Goal: Transaction & Acquisition: Purchase product/service

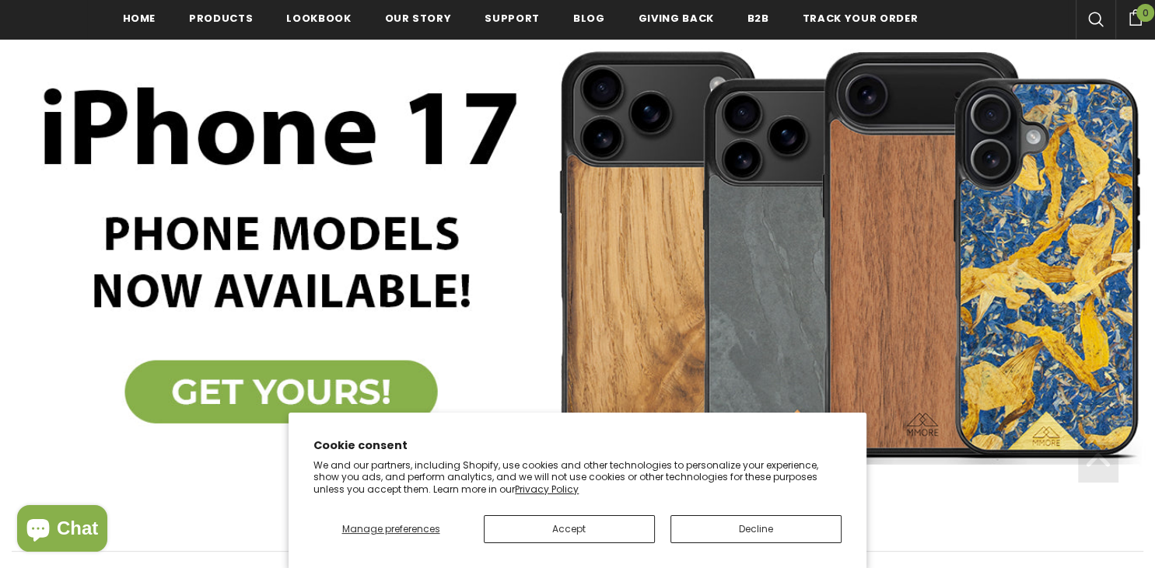
scroll to position [246, 0]
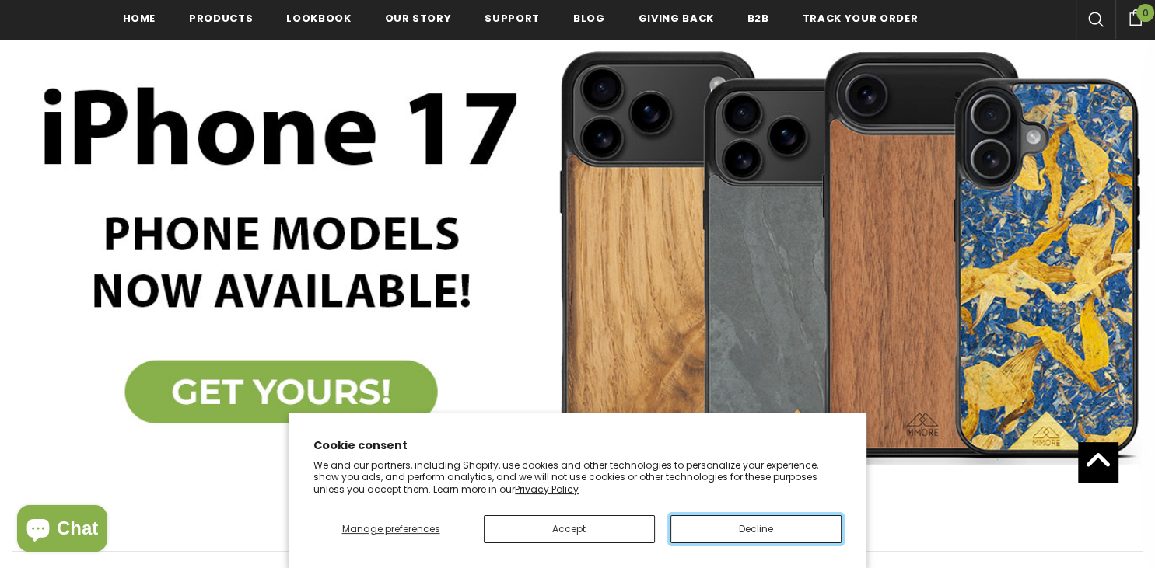
click at [764, 539] on button "Decline" at bounding box center [755, 529] width 171 height 28
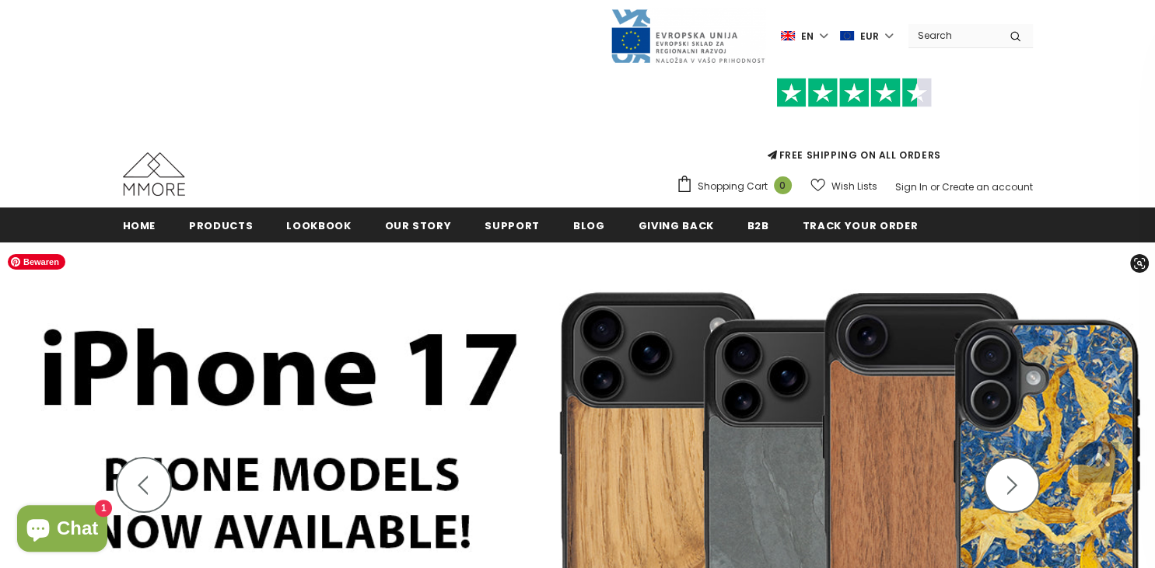
scroll to position [0, 0]
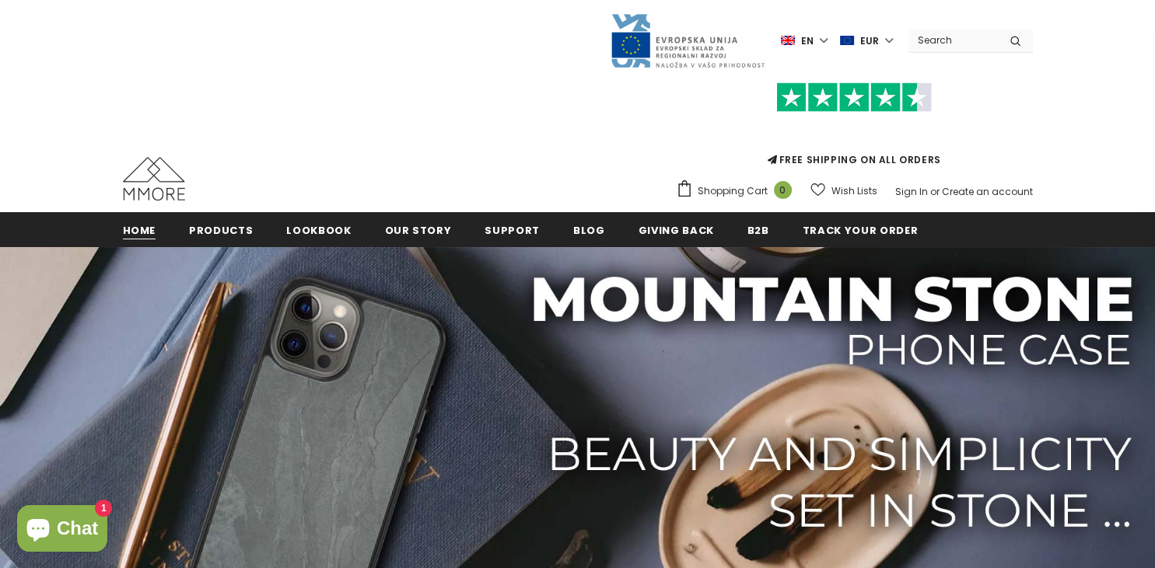
click at [141, 231] on span "Home" at bounding box center [139, 230] width 33 height 15
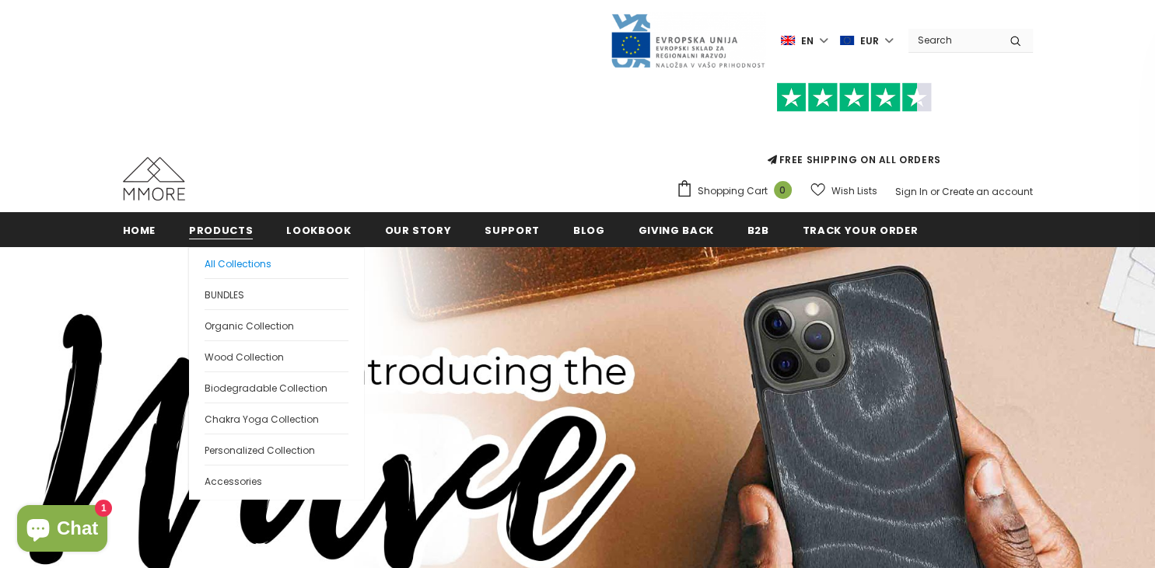
click at [224, 266] on span "All Collections" at bounding box center [237, 263] width 67 height 13
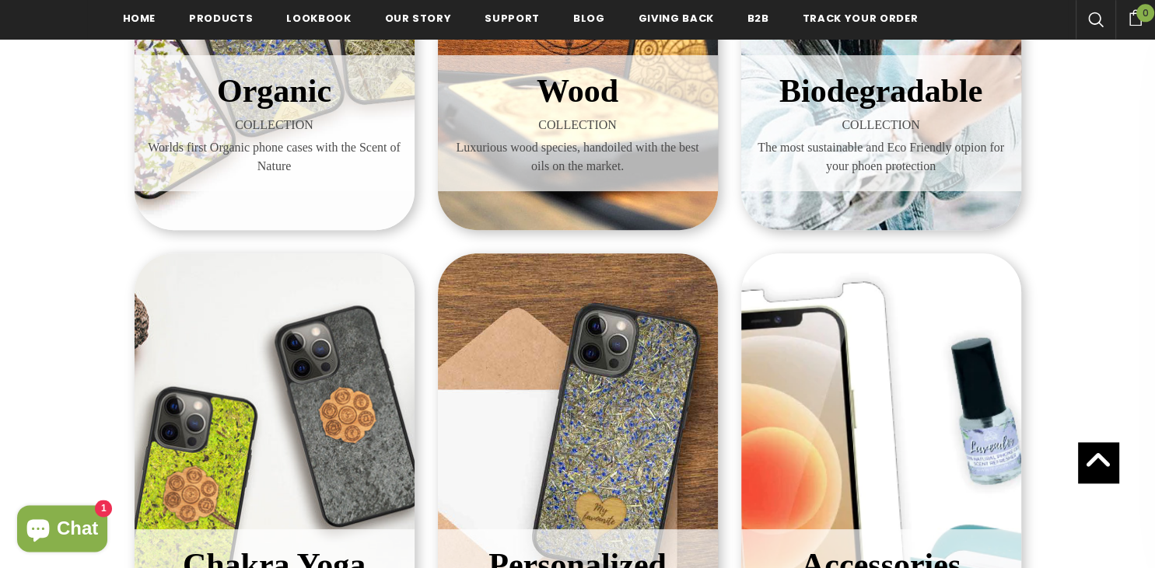
scroll to position [336, 0]
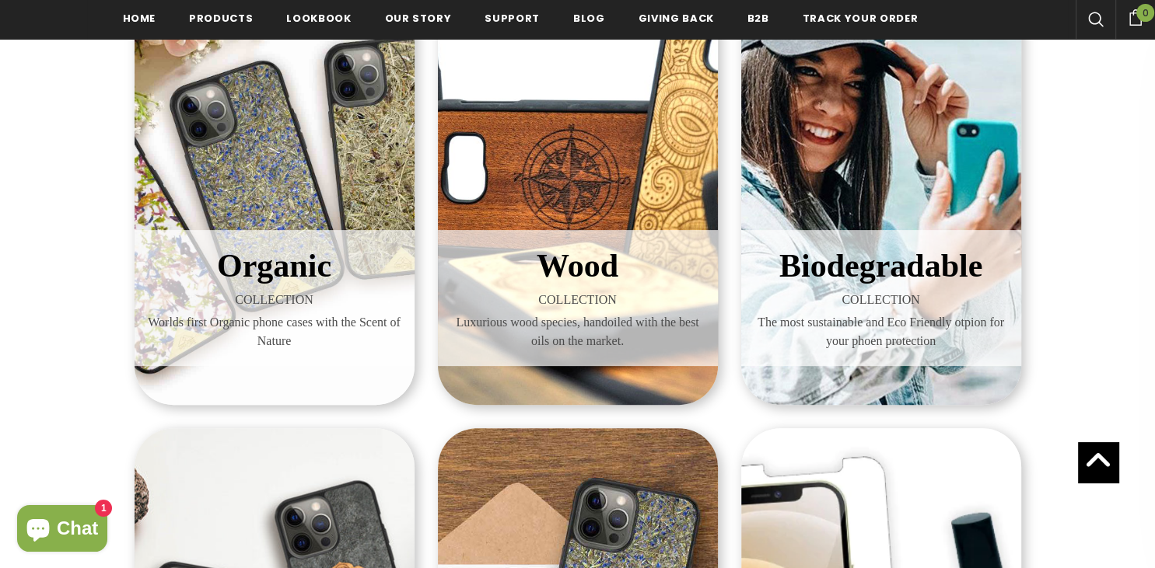
click at [894, 283] on span "Biodegradable" at bounding box center [880, 266] width 203 height 36
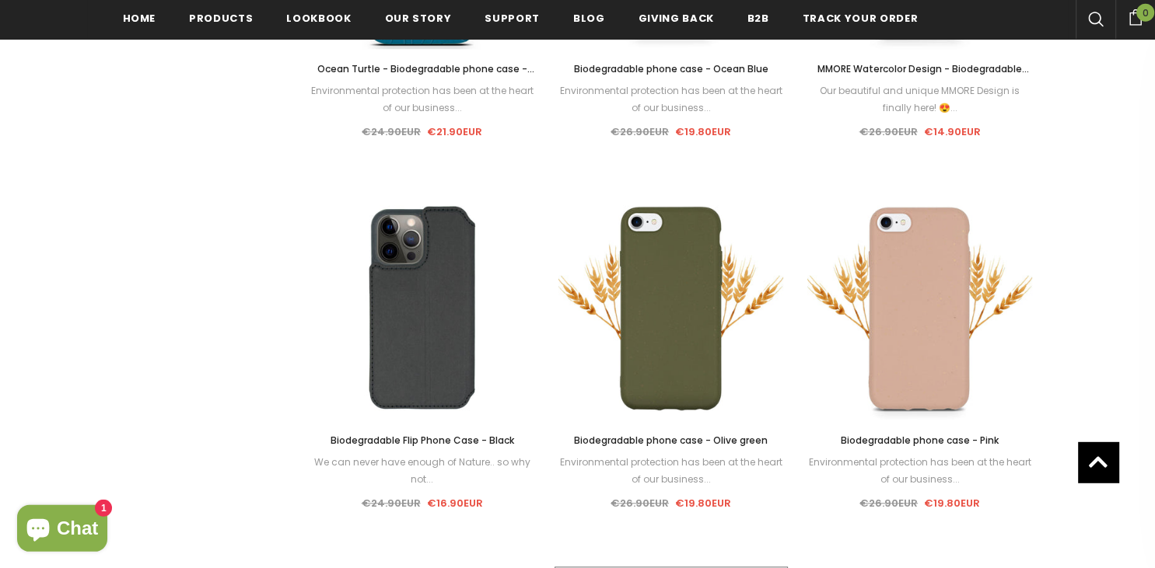
scroll to position [1724, 0]
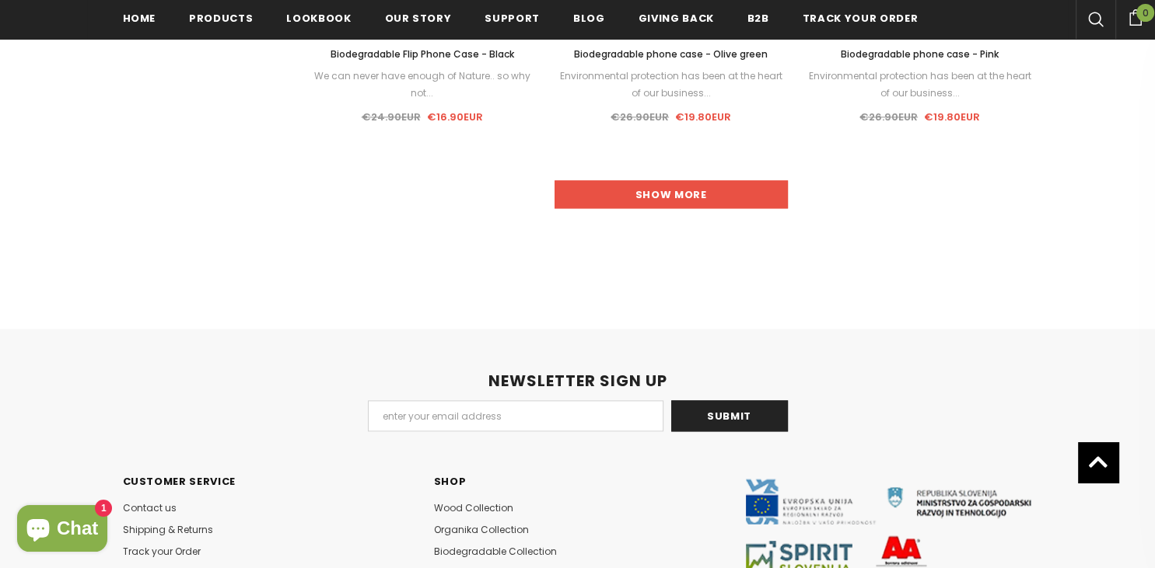
click at [681, 197] on link "Show more" at bounding box center [670, 194] width 233 height 28
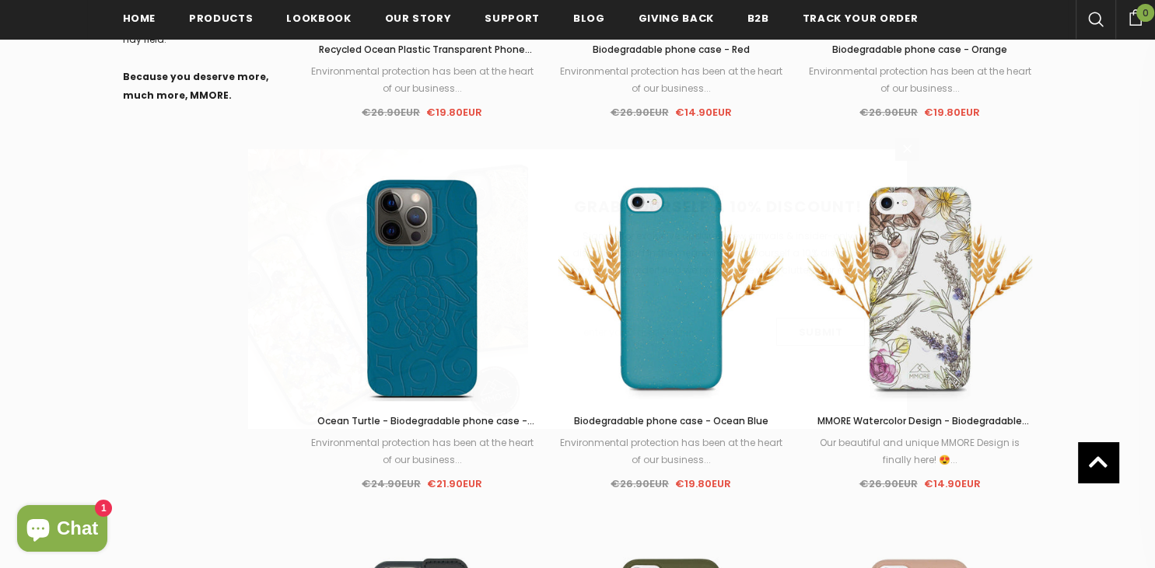
scroll to position [903, 0]
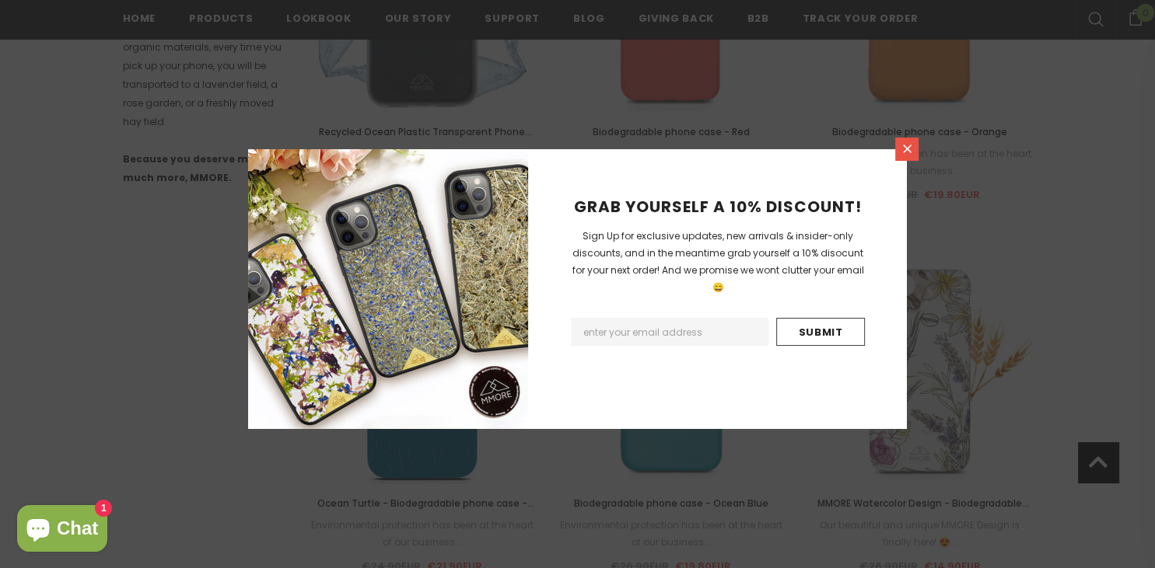
click at [916, 153] on link at bounding box center [906, 149] width 23 height 23
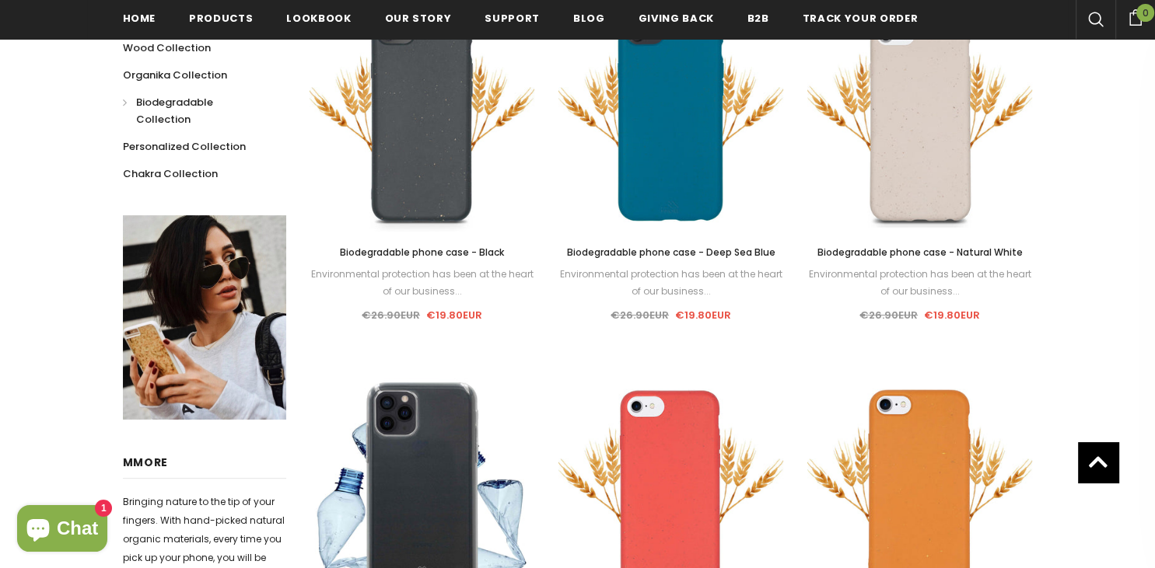
scroll to position [328, 0]
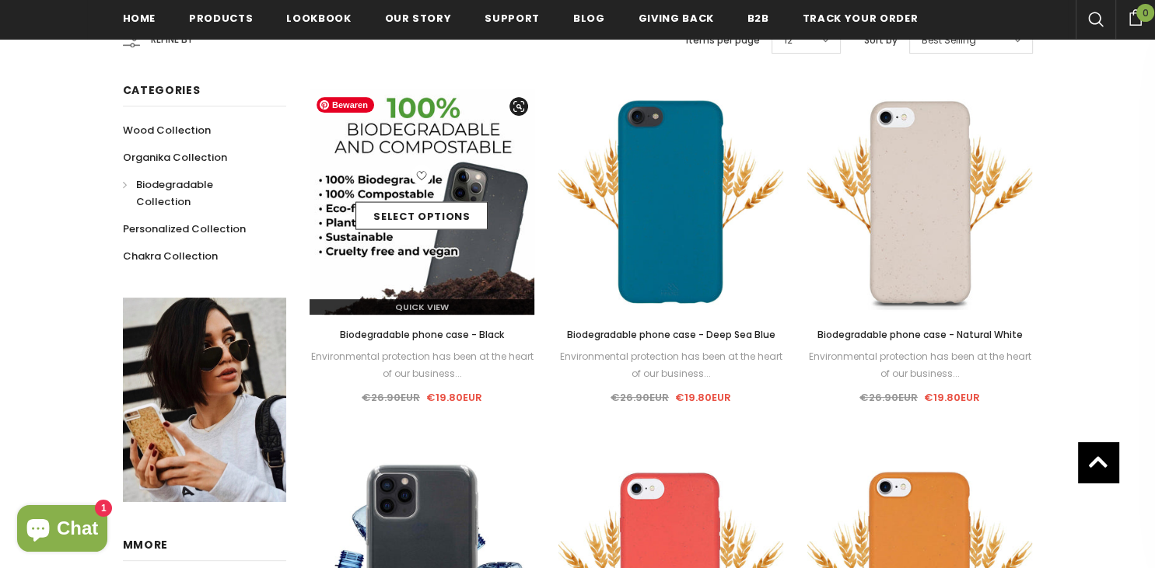
click at [471, 243] on img at bounding box center [421, 201] width 225 height 225
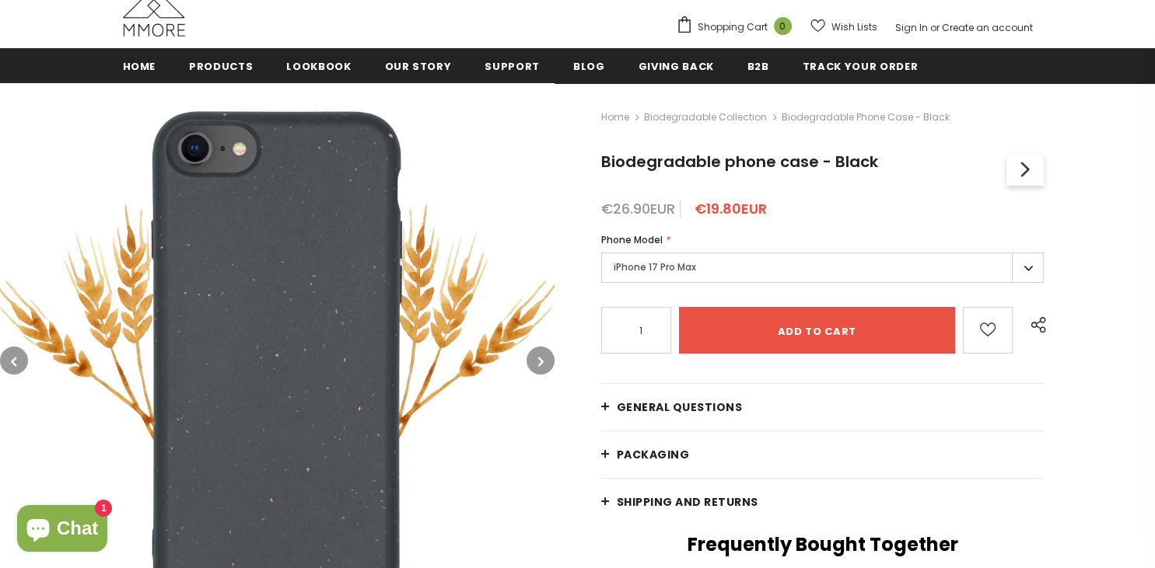
click at [686, 256] on label "iPhone 17 Pro Max" at bounding box center [822, 268] width 443 height 30
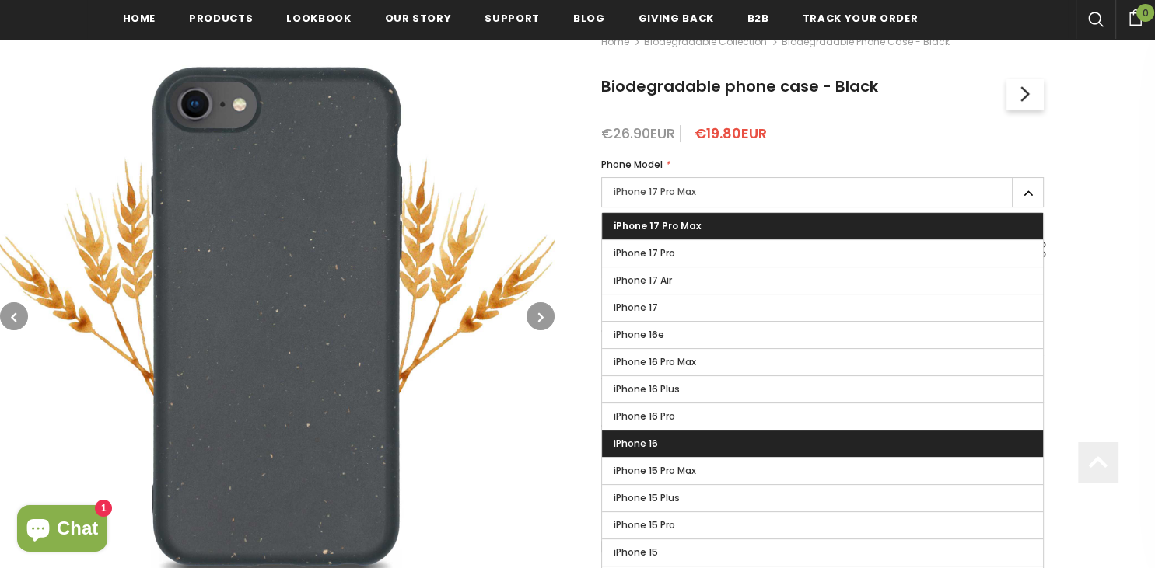
scroll to position [246, 0]
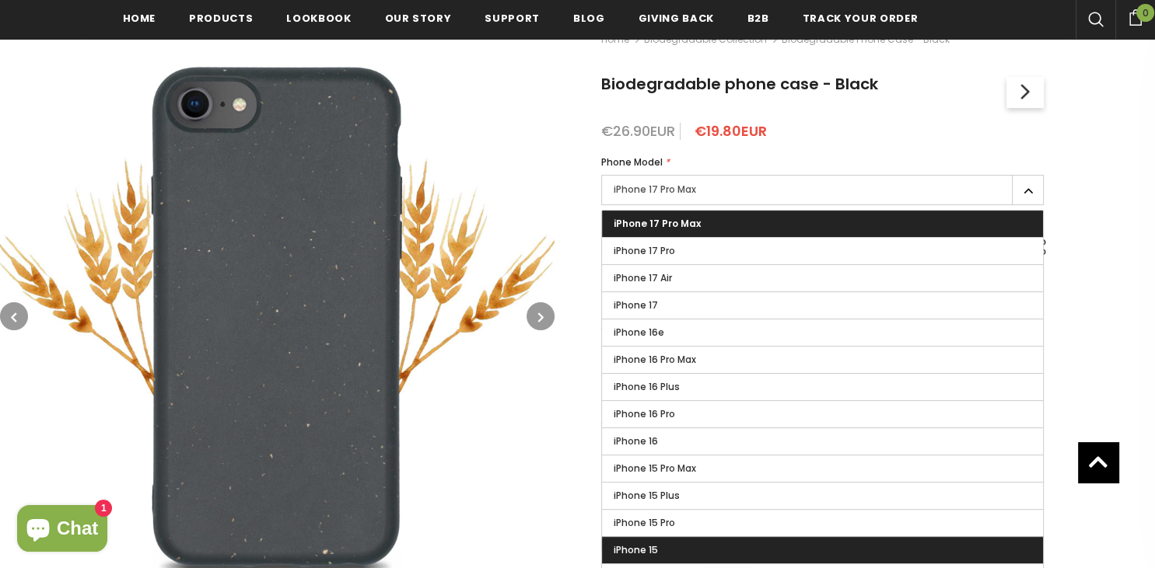
click at [648, 549] on span "iPhone 15" at bounding box center [635, 549] width 44 height 13
click at [0, 0] on input "iPhone 15" at bounding box center [0, 0] width 0 height 0
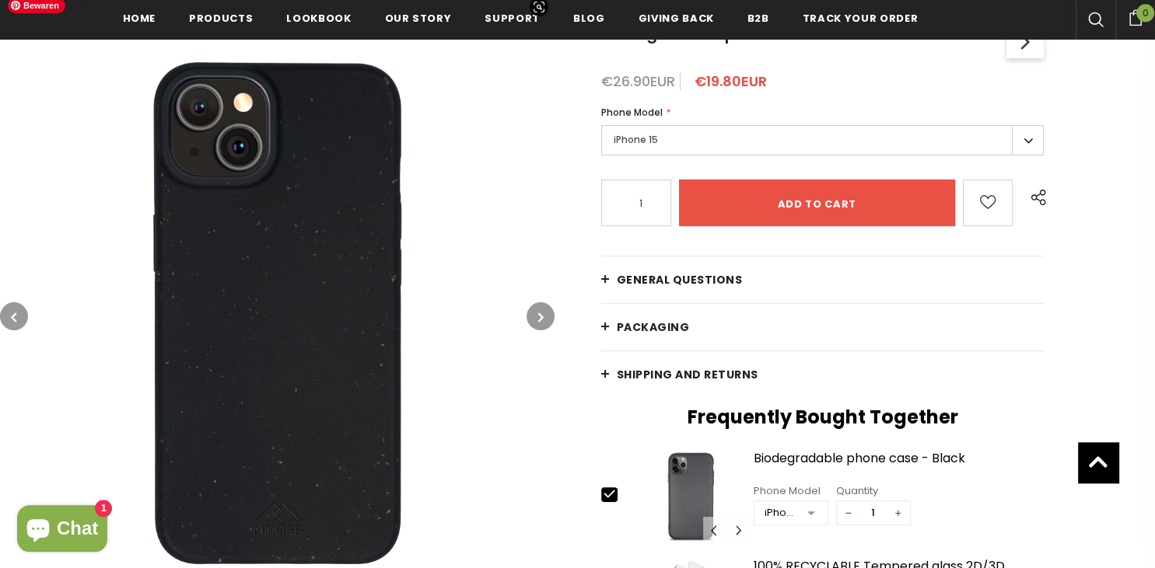
scroll to position [328, 0]
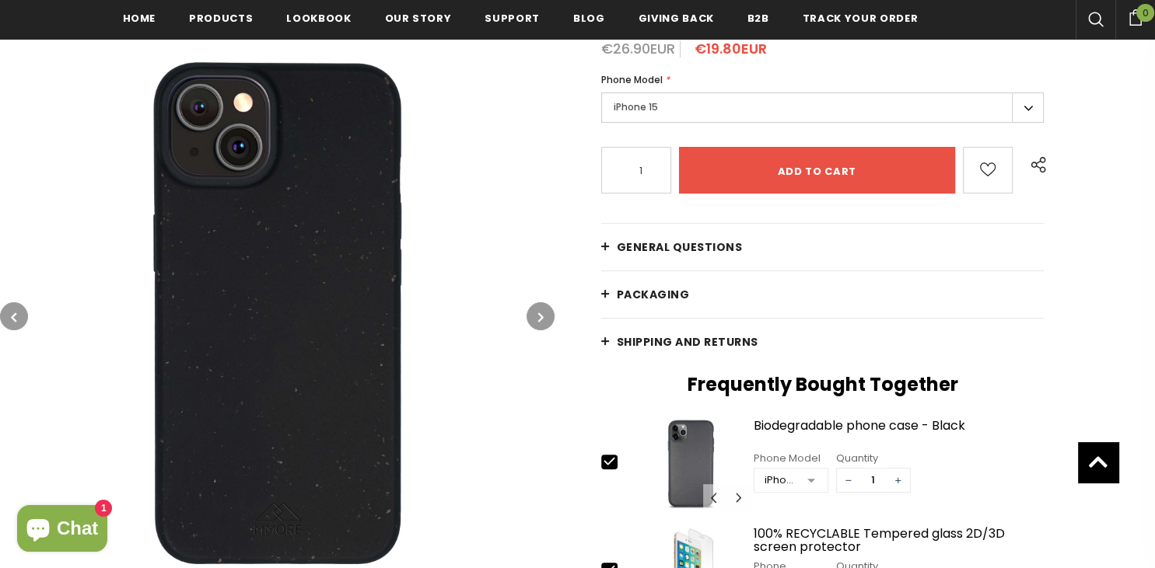
click at [606, 246] on link "General Questions" at bounding box center [822, 247] width 443 height 47
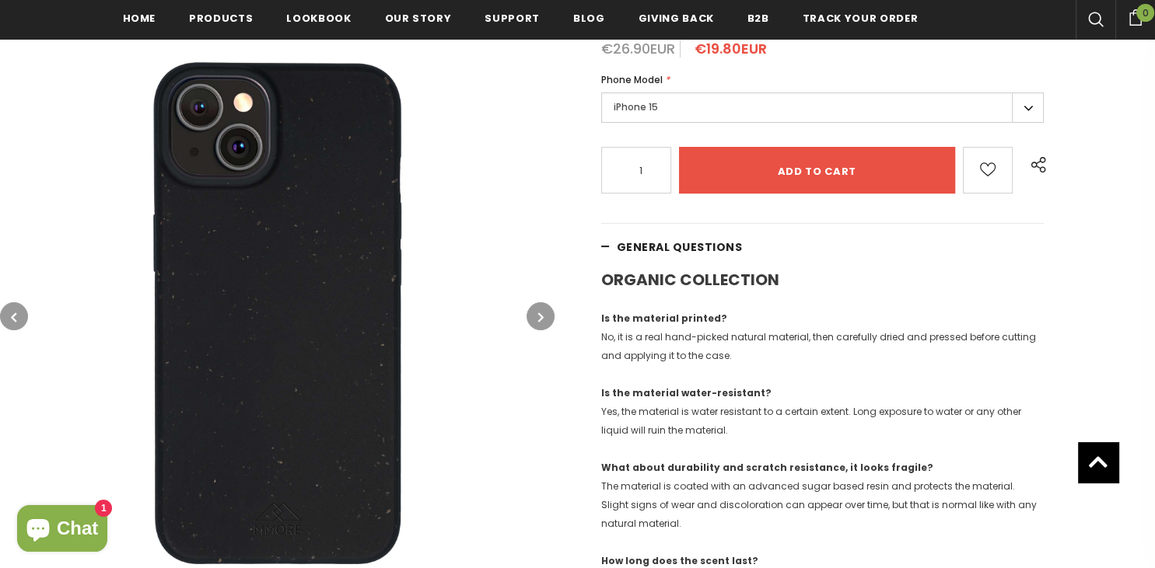
click at [606, 246] on link "General Questions" at bounding box center [822, 247] width 443 height 47
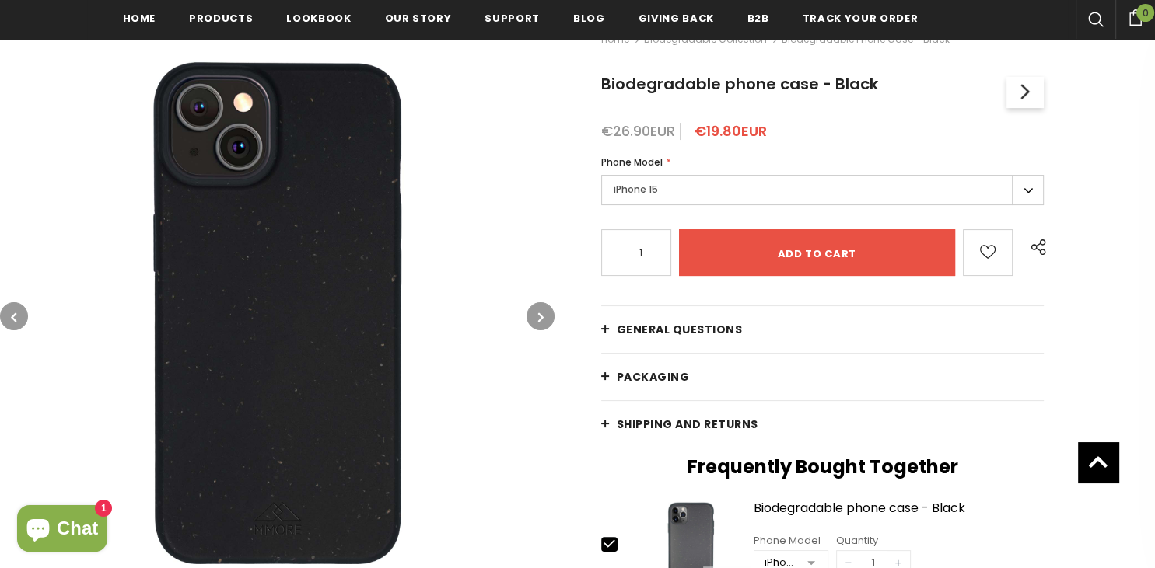
scroll to position [0, 0]
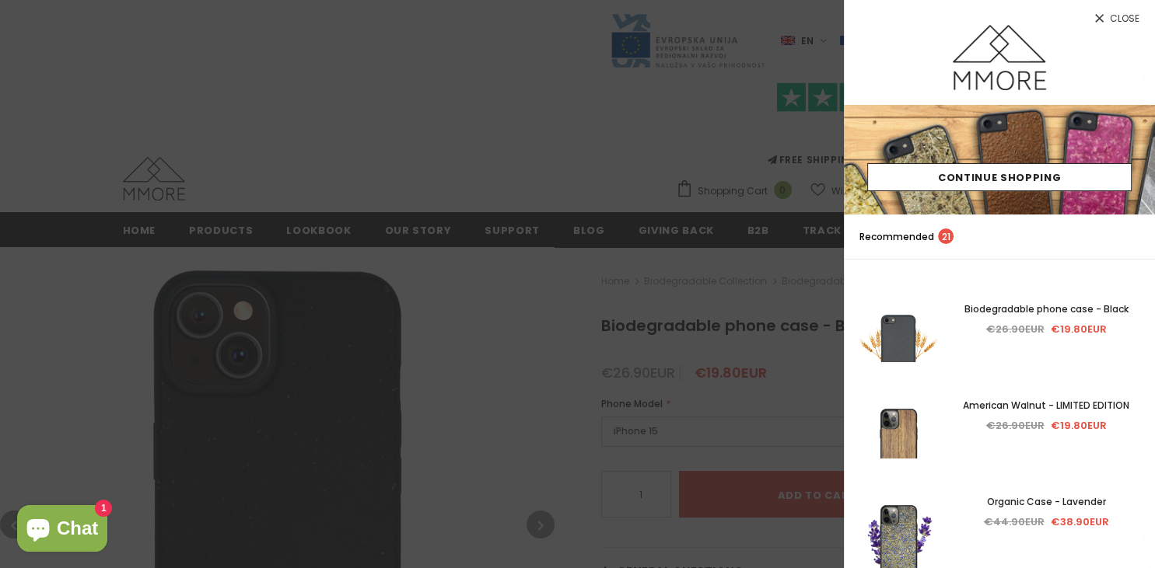
click at [1102, 10] on link "Close" at bounding box center [999, 12] width 311 height 25
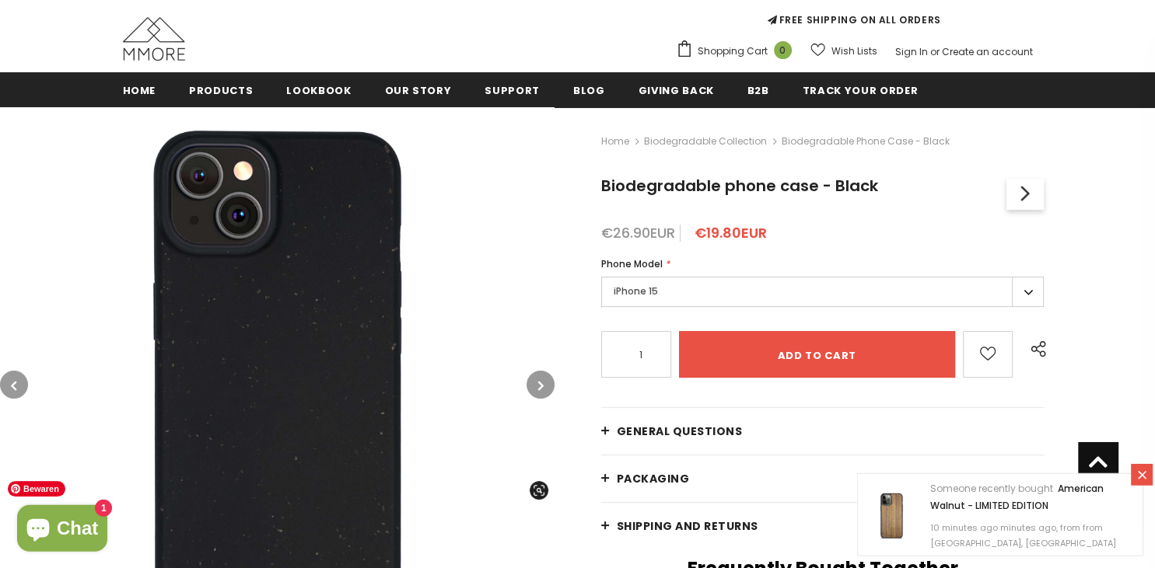
scroll to position [82, 0]
